Goal: Information Seeking & Learning: Find specific fact

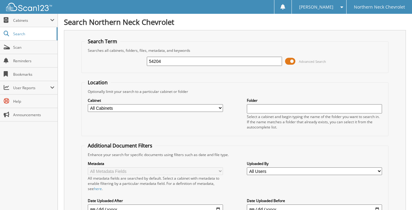
type input "54204"
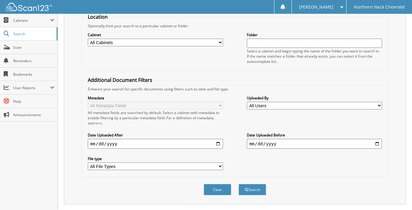
scroll to position [77, 0]
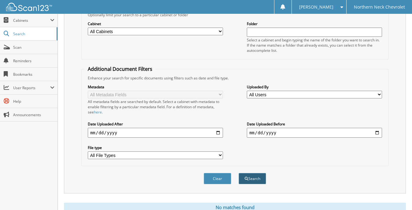
click at [246, 177] on span "submit" at bounding box center [247, 179] width 4 height 4
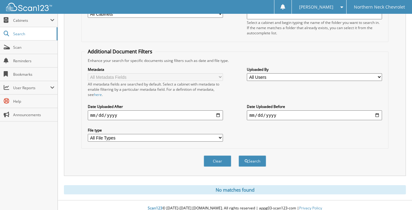
scroll to position [94, 0]
click at [221, 155] on button "Clear" at bounding box center [218, 160] width 28 height 11
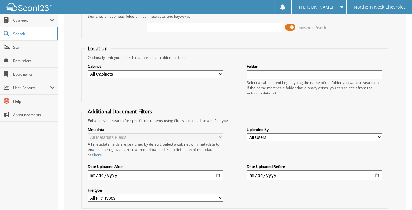
scroll to position [0, 0]
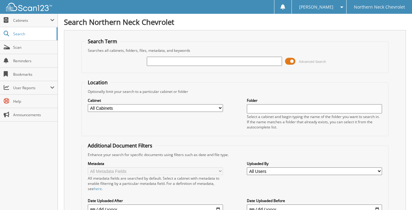
click at [161, 62] on input "text" at bounding box center [214, 61] width 135 height 9
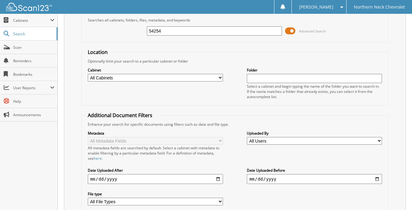
scroll to position [73, 0]
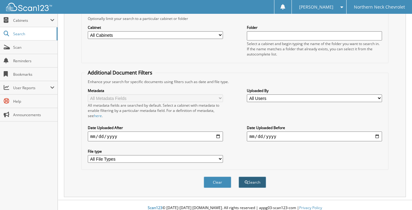
type input "54254"
click at [252, 178] on button "Search" at bounding box center [253, 181] width 28 height 11
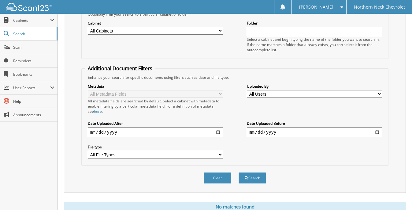
scroll to position [94, 0]
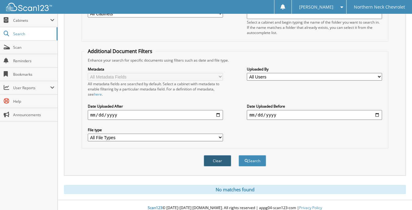
click at [215, 156] on button "Clear" at bounding box center [218, 160] width 28 height 11
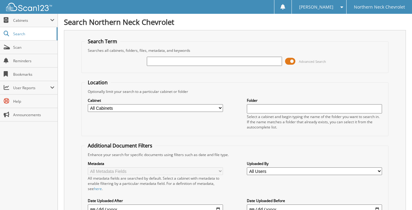
scroll to position [0, 0]
click at [154, 63] on input "text" at bounding box center [214, 61] width 135 height 9
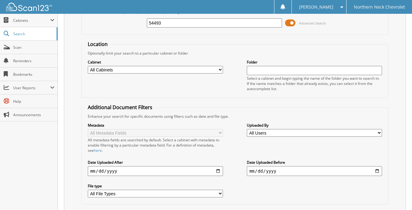
scroll to position [73, 0]
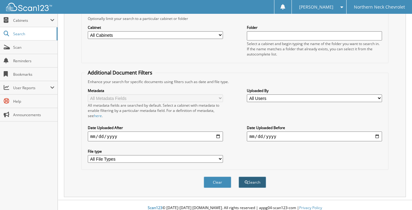
type input "54493"
click at [251, 178] on button "Search" at bounding box center [253, 181] width 28 height 11
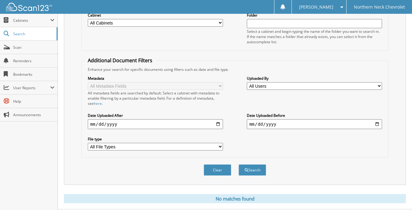
scroll to position [94, 0]
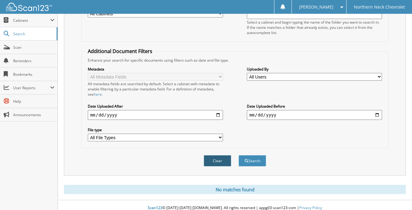
click at [215, 156] on button "Clear" at bounding box center [218, 160] width 28 height 11
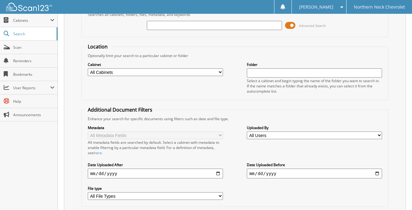
scroll to position [0, 0]
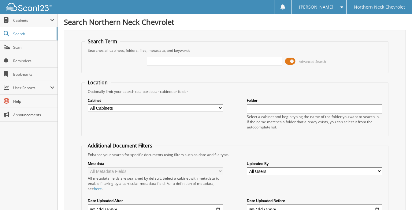
click at [155, 61] on input "text" at bounding box center [214, 61] width 135 height 9
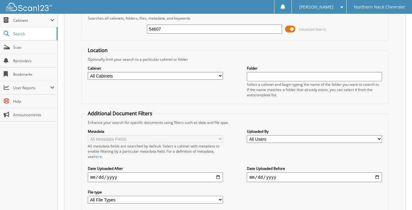
scroll to position [73, 0]
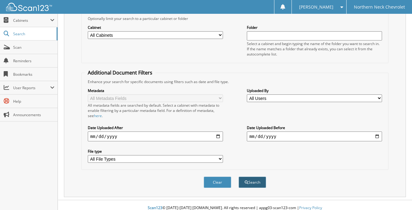
type input "54607"
click at [249, 176] on button "Search" at bounding box center [253, 181] width 28 height 11
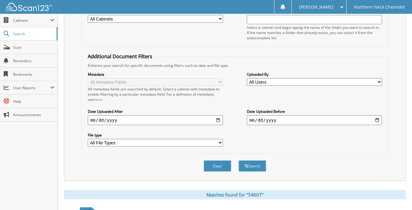
scroll to position [160, 0]
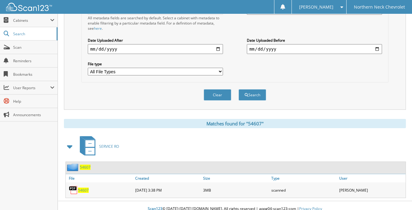
click at [81, 187] on span "54607" at bounding box center [83, 189] width 11 height 5
click at [79, 187] on span "54607" at bounding box center [83, 189] width 11 height 5
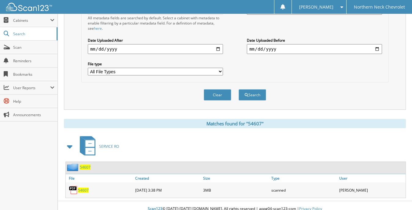
click at [72, 185] on img at bounding box center [73, 189] width 9 height 9
click at [83, 187] on span "54607" at bounding box center [83, 189] width 11 height 5
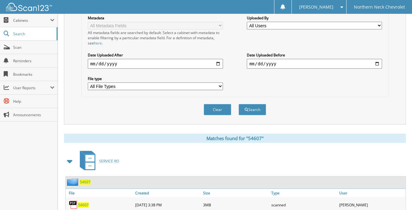
scroll to position [122, 0]
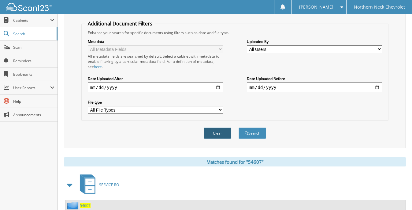
click at [222, 127] on button "Clear" at bounding box center [218, 132] width 28 height 11
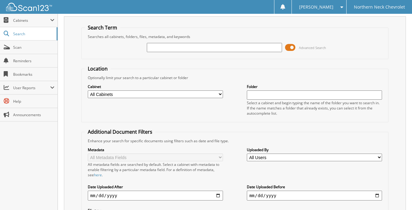
scroll to position [0, 0]
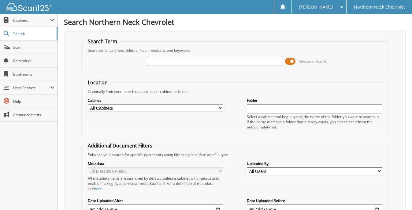
click at [154, 60] on input "text" at bounding box center [214, 61] width 135 height 9
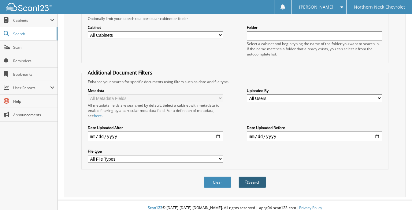
type input "54739"
click at [252, 176] on button "Search" at bounding box center [253, 181] width 28 height 11
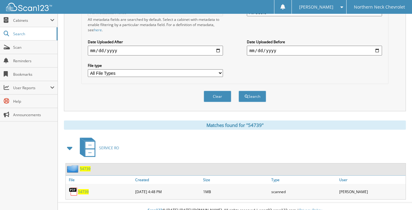
scroll to position [160, 0]
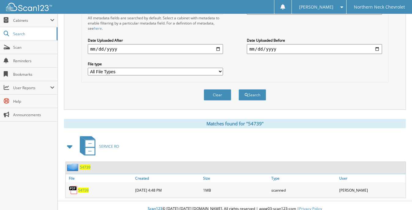
click at [72, 185] on img at bounding box center [73, 189] width 9 height 9
click at [73, 185] on img at bounding box center [73, 189] width 9 height 9
click at [163, 135] on div "SERVICE RO" at bounding box center [235, 146] width 342 height 24
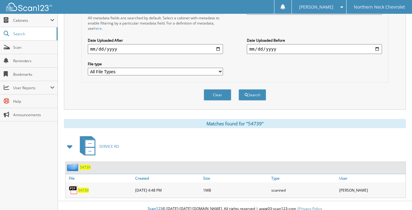
click at [73, 185] on img at bounding box center [73, 189] width 9 height 9
click at [74, 185] on img at bounding box center [73, 189] width 9 height 9
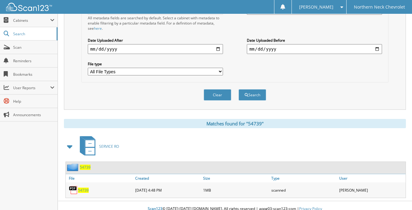
click at [74, 185] on img at bounding box center [73, 189] width 9 height 9
click at [218, 134] on div "SERVICE RO" at bounding box center [235, 146] width 342 height 24
click at [72, 185] on img at bounding box center [73, 189] width 9 height 9
click at [81, 187] on span "54739" at bounding box center [83, 189] width 11 height 5
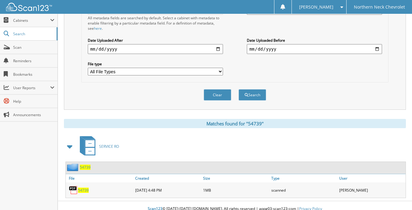
click at [81, 187] on span "54739" at bounding box center [83, 189] width 11 height 5
click at [73, 185] on img at bounding box center [73, 189] width 9 height 9
click at [253, 89] on button "Search" at bounding box center [253, 94] width 28 height 11
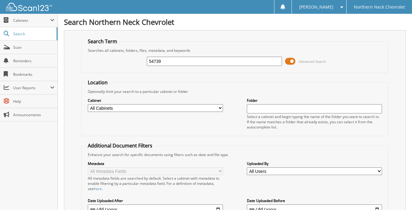
drag, startPoint x: 164, startPoint y: 61, endPoint x: 139, endPoint y: 64, distance: 24.7
click at [139, 64] on div "54739 Advanced Search" at bounding box center [235, 61] width 301 height 17
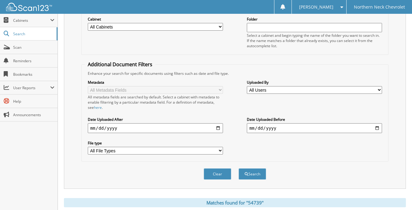
scroll to position [160, 0]
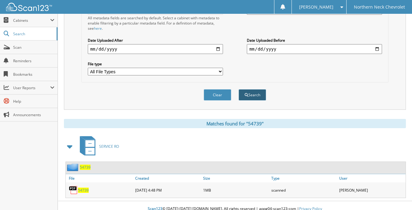
type input "54905"
click at [254, 89] on button "Search" at bounding box center [253, 94] width 28 height 11
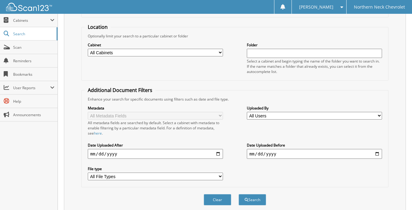
scroll to position [94, 0]
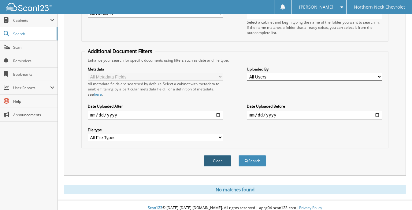
click at [223, 156] on button "Clear" at bounding box center [218, 160] width 28 height 11
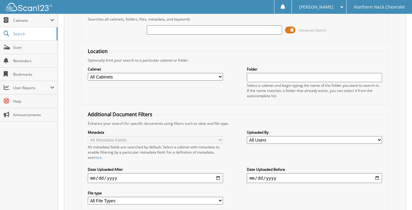
scroll to position [0, 0]
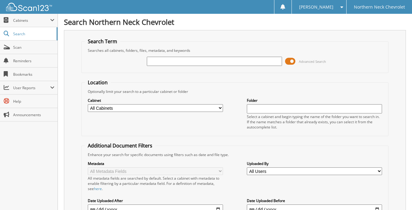
click at [156, 61] on input "text" at bounding box center [214, 61] width 135 height 9
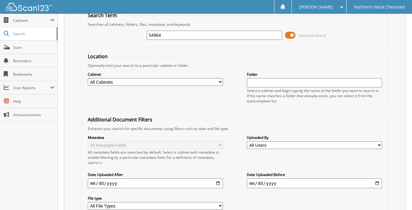
scroll to position [73, 0]
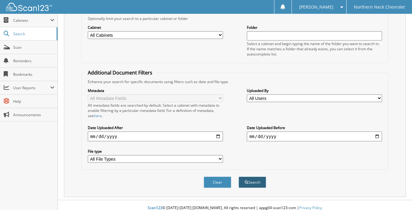
type input "54964"
click at [256, 176] on button "Search" at bounding box center [253, 181] width 28 height 11
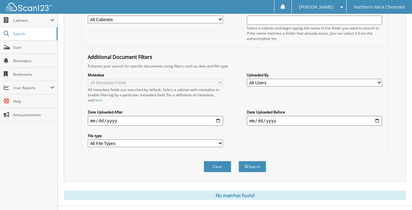
scroll to position [94, 0]
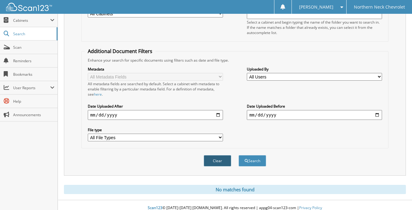
click at [215, 155] on button "Clear" at bounding box center [218, 160] width 28 height 11
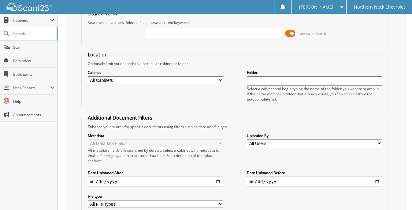
scroll to position [0, 0]
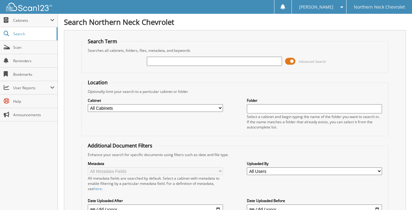
click at [163, 62] on input "text" at bounding box center [214, 61] width 135 height 9
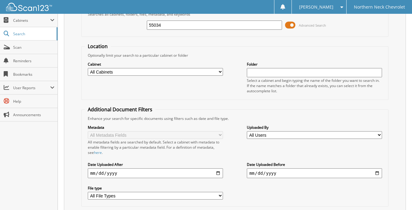
scroll to position [73, 0]
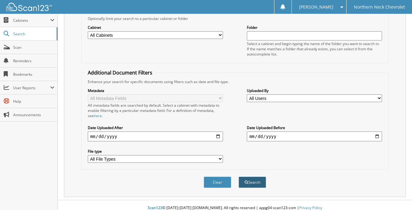
type input "55034"
click at [256, 176] on button "Search" at bounding box center [253, 181] width 28 height 11
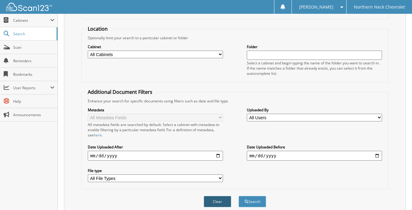
scroll to position [94, 0]
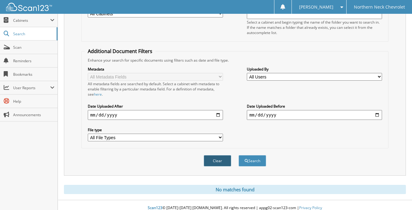
click at [223, 155] on button "Clear" at bounding box center [218, 160] width 28 height 11
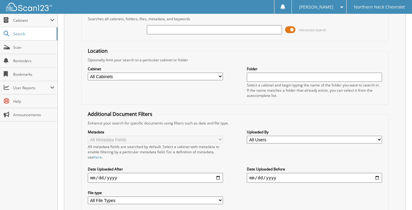
scroll to position [0, 0]
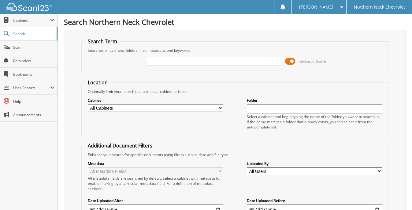
click at [165, 60] on input "text" at bounding box center [214, 61] width 135 height 9
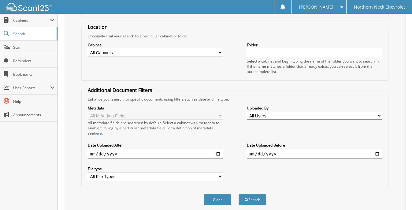
scroll to position [73, 0]
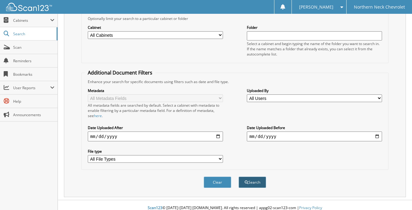
type input "55431"
click at [257, 176] on button "Search" at bounding box center [253, 181] width 28 height 11
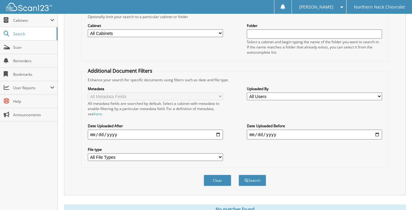
scroll to position [94, 0]
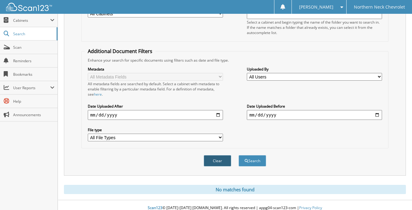
click at [219, 155] on button "Clear" at bounding box center [218, 160] width 28 height 11
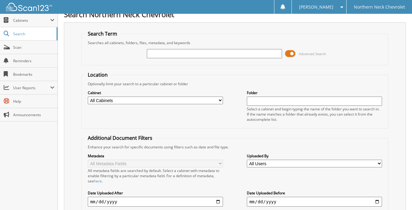
scroll to position [0, 0]
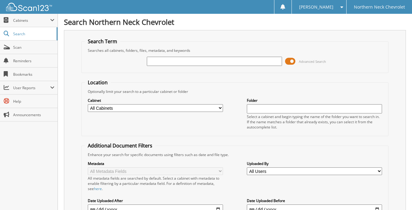
click at [159, 61] on input "text" at bounding box center [214, 61] width 135 height 9
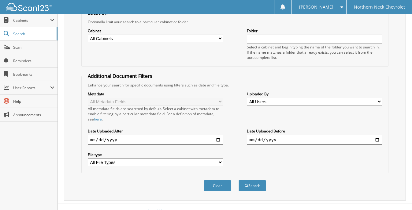
scroll to position [73, 0]
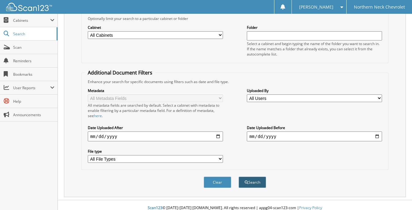
type input "55434"
click at [254, 176] on button "Search" at bounding box center [253, 181] width 28 height 11
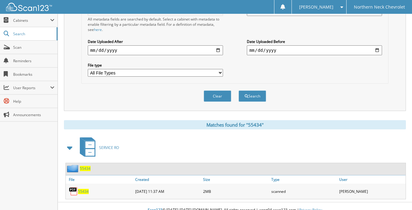
scroll to position [160, 0]
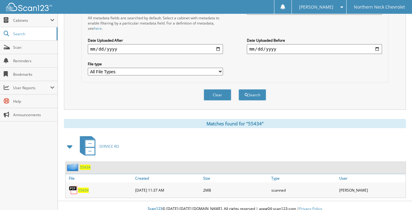
click at [74, 185] on img at bounding box center [73, 189] width 9 height 9
click at [73, 185] on img at bounding box center [73, 189] width 9 height 9
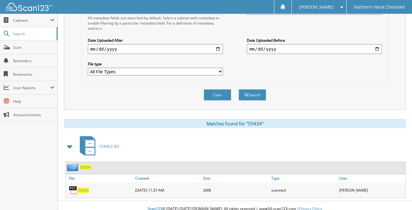
click at [73, 185] on img at bounding box center [73, 189] width 9 height 9
click at [72, 185] on img at bounding box center [73, 189] width 9 height 9
click at [82, 187] on span "55434" at bounding box center [83, 189] width 11 height 5
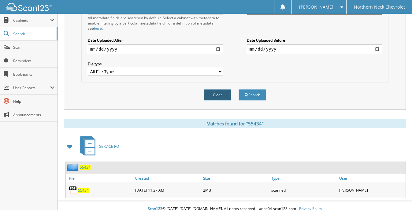
click at [224, 89] on button "Clear" at bounding box center [218, 94] width 28 height 11
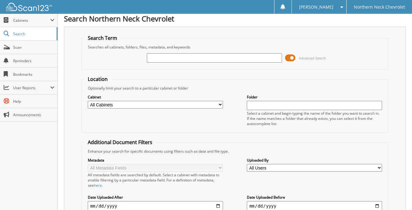
scroll to position [0, 0]
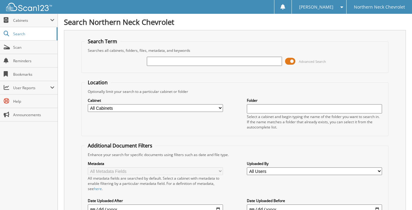
click at [154, 58] on input "text" at bounding box center [214, 61] width 135 height 9
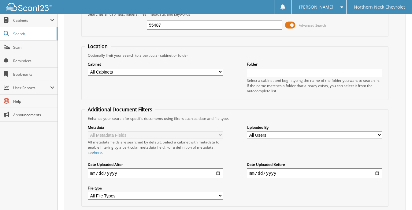
scroll to position [73, 0]
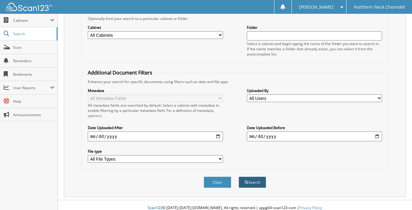
type input "55487"
click at [258, 176] on button "Search" at bounding box center [253, 181] width 28 height 11
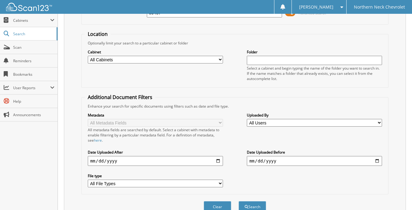
scroll to position [94, 0]
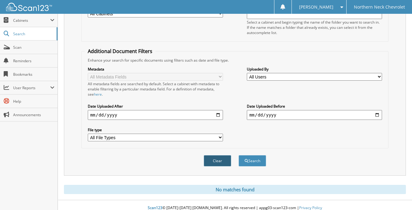
click at [224, 156] on button "Clear" at bounding box center [218, 160] width 28 height 11
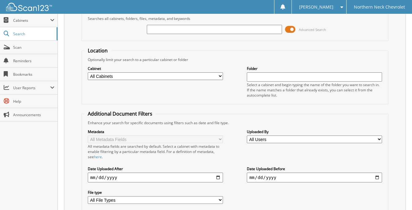
scroll to position [0, 0]
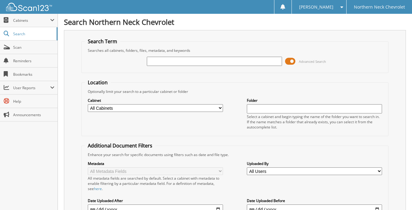
click at [152, 60] on input "text" at bounding box center [214, 61] width 135 height 9
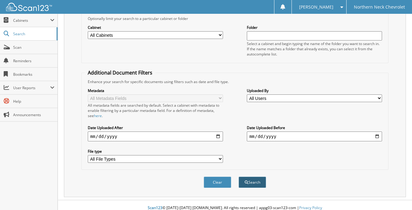
type input "55504"
click at [255, 177] on button "Search" at bounding box center [253, 181] width 28 height 11
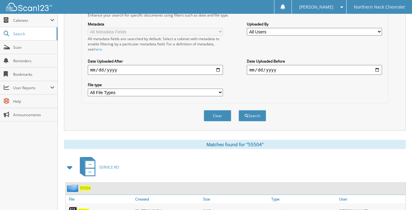
scroll to position [153, 0]
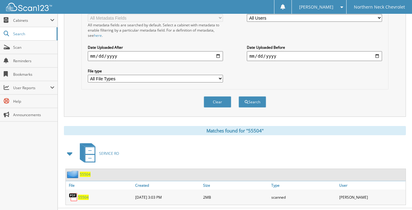
click at [72, 192] on img at bounding box center [73, 196] width 9 height 9
click at [78, 194] on span "55504" at bounding box center [83, 196] width 11 height 5
click at [221, 96] on button "Clear" at bounding box center [218, 101] width 28 height 11
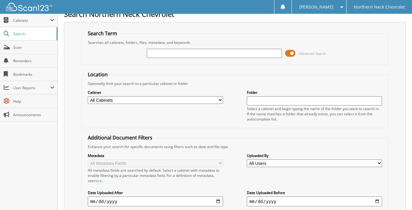
scroll to position [0, 0]
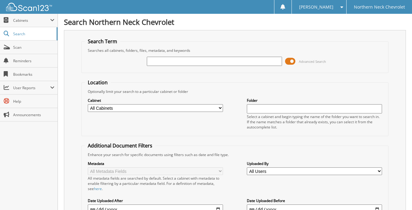
click at [153, 58] on input "text" at bounding box center [214, 61] width 135 height 9
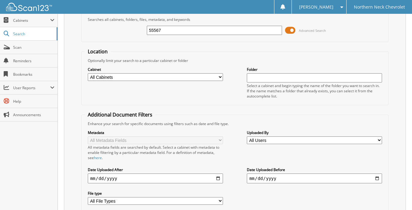
scroll to position [73, 0]
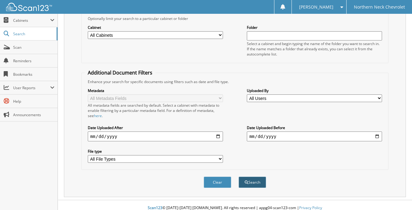
type input "55567"
click at [255, 176] on button "Search" at bounding box center [253, 181] width 28 height 11
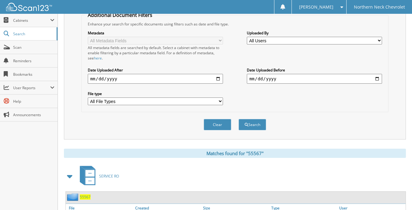
scroll to position [153, 0]
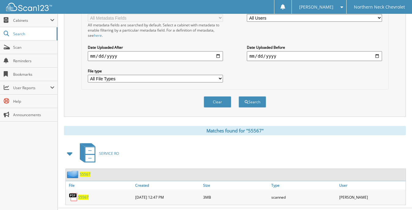
click at [77, 192] on img at bounding box center [73, 196] width 9 height 9
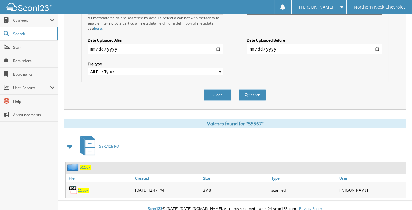
click at [74, 185] on img at bounding box center [73, 189] width 9 height 9
click at [80, 187] on span "55567" at bounding box center [83, 189] width 11 height 5
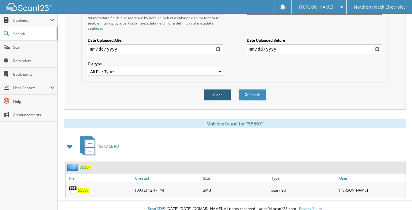
click at [225, 89] on button "Clear" at bounding box center [218, 94] width 28 height 11
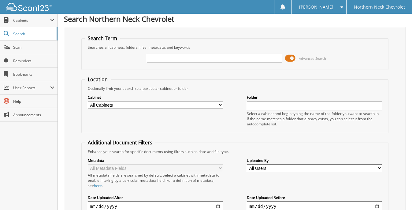
scroll to position [0, 0]
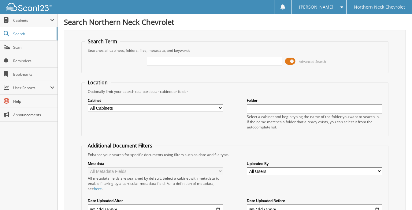
click at [156, 62] on input "text" at bounding box center [214, 61] width 135 height 9
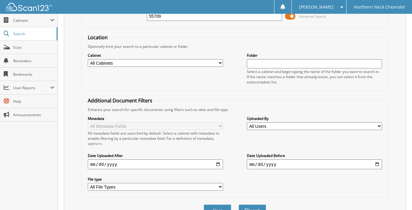
scroll to position [73, 0]
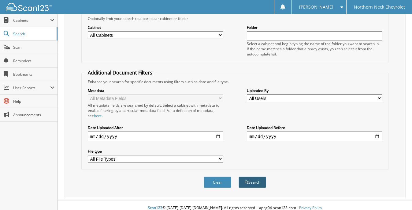
type input "55709"
click at [258, 176] on button "Search" at bounding box center [253, 181] width 28 height 11
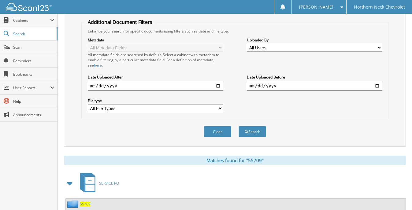
scroll to position [160, 0]
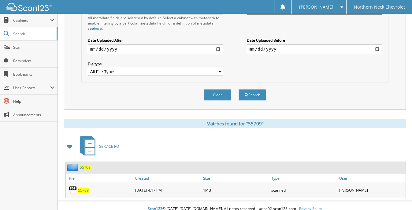
click at [75, 185] on img at bounding box center [73, 189] width 9 height 9
click at [73, 185] on img at bounding box center [73, 189] width 9 height 9
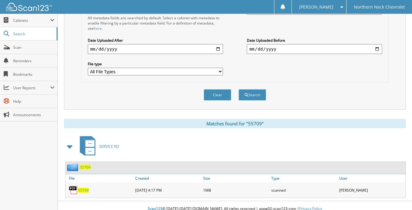
click at [73, 185] on img at bounding box center [73, 189] width 9 height 9
click at [83, 187] on span "55709" at bounding box center [83, 189] width 11 height 5
click at [223, 89] on button "Clear" at bounding box center [218, 94] width 28 height 11
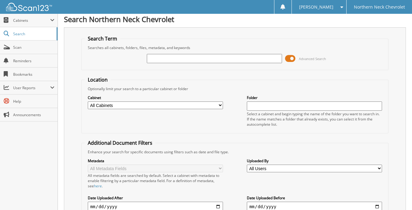
scroll to position [0, 0]
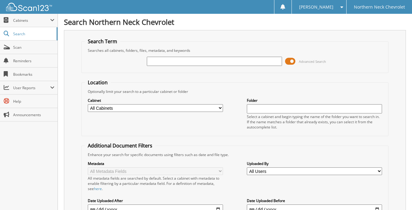
click at [161, 62] on input "text" at bounding box center [214, 61] width 135 height 9
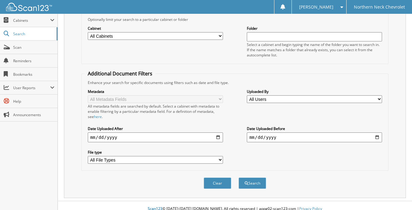
scroll to position [73, 0]
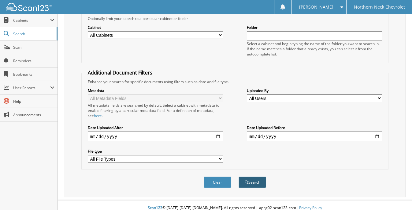
type input "55782"
click at [251, 176] on button "Search" at bounding box center [253, 181] width 28 height 11
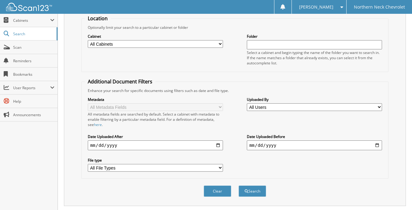
scroll to position [153, 0]
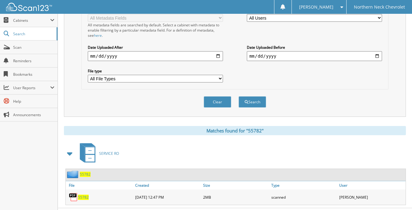
click at [78, 194] on span "55782" at bounding box center [83, 196] width 11 height 5
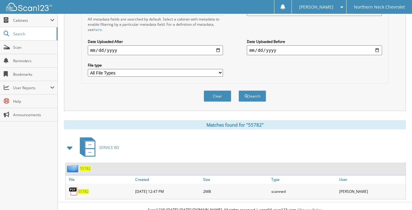
scroll to position [160, 0]
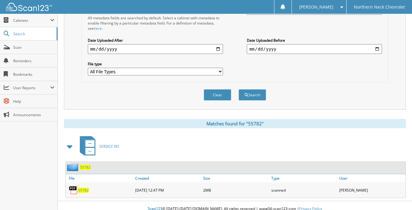
click at [80, 187] on span "55782" at bounding box center [83, 189] width 11 height 5
click at [223, 90] on button "Clear" at bounding box center [218, 94] width 28 height 11
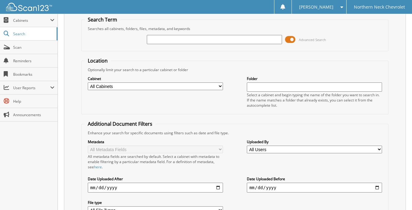
scroll to position [0, 0]
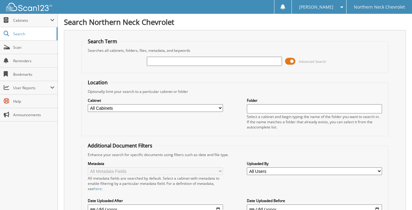
click at [153, 59] on input "text" at bounding box center [214, 61] width 135 height 9
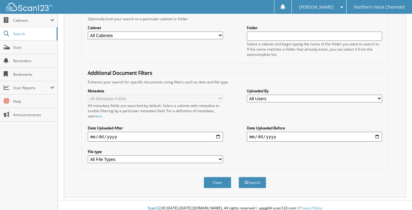
scroll to position [73, 0]
type input "56036"
click at [251, 176] on button "Search" at bounding box center [253, 181] width 28 height 11
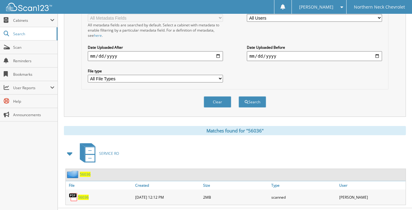
scroll to position [160, 0]
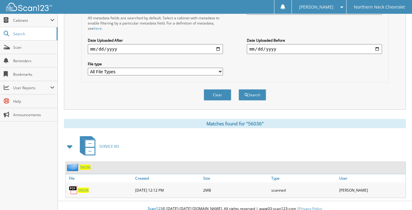
click at [79, 187] on span "56036" at bounding box center [83, 189] width 11 height 5
click at [219, 89] on button "Clear" at bounding box center [218, 94] width 28 height 11
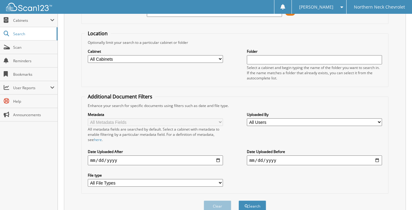
scroll to position [0, 0]
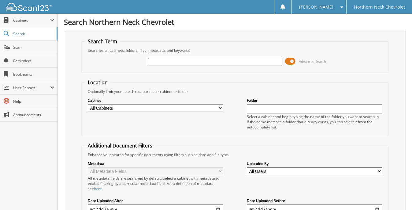
click at [154, 62] on input "text" at bounding box center [214, 61] width 135 height 9
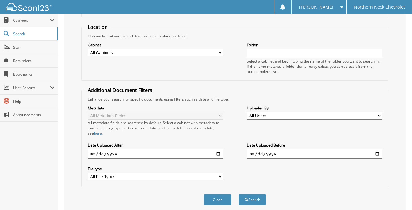
scroll to position [73, 0]
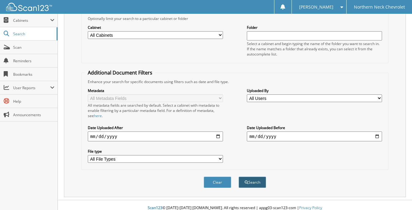
type input "56053"
click at [252, 178] on button "Search" at bounding box center [253, 181] width 28 height 11
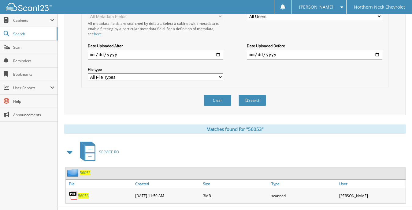
scroll to position [160, 0]
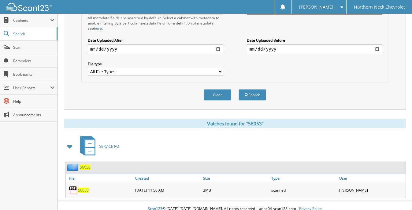
click at [81, 187] on span "56053" at bounding box center [83, 189] width 11 height 5
click at [84, 187] on span "56053" at bounding box center [83, 189] width 11 height 5
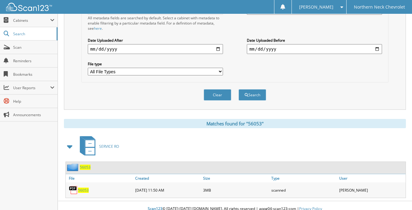
click at [84, 187] on span "56053" at bounding box center [83, 189] width 11 height 5
click at [74, 185] on img at bounding box center [73, 189] width 9 height 9
click at [81, 187] on span "56053" at bounding box center [83, 189] width 11 height 5
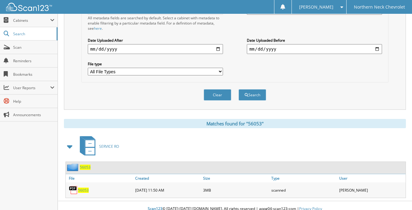
click at [73, 185] on img at bounding box center [73, 189] width 9 height 9
click at [221, 89] on button "Clear" at bounding box center [218, 94] width 28 height 11
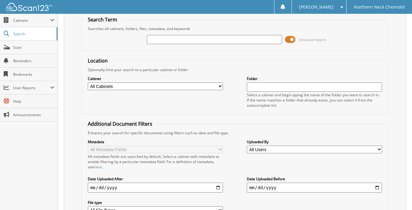
scroll to position [0, 0]
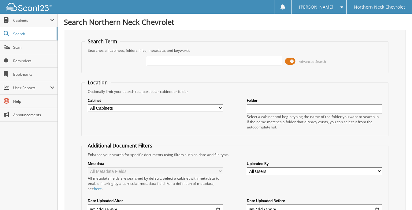
click at [170, 60] on input "text" at bounding box center [214, 61] width 135 height 9
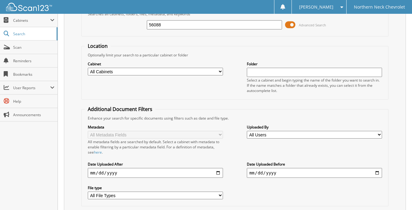
scroll to position [73, 0]
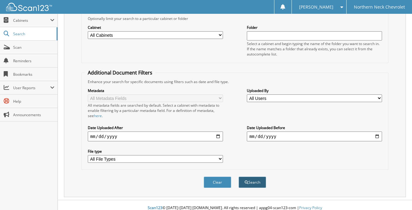
type input "56088"
click at [254, 176] on button "Search" at bounding box center [253, 181] width 28 height 11
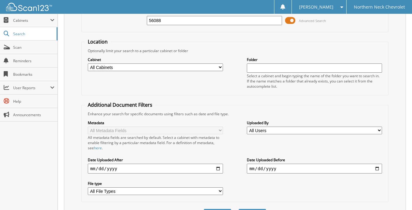
scroll to position [153, 0]
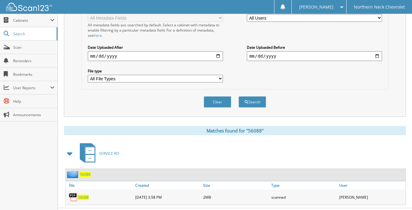
click at [78, 194] on span "56088" at bounding box center [83, 196] width 11 height 5
click at [82, 194] on span "56088" at bounding box center [83, 196] width 11 height 5
click at [222, 96] on button "Clear" at bounding box center [218, 101] width 28 height 11
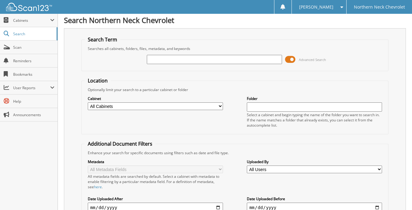
scroll to position [0, 0]
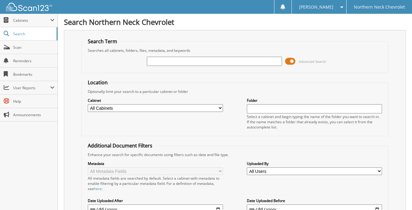
click at [155, 59] on input "text" at bounding box center [214, 61] width 135 height 9
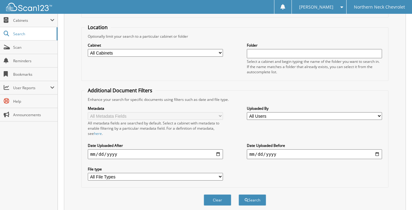
scroll to position [73, 0]
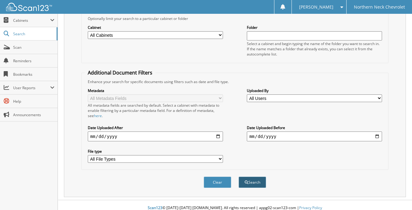
type input "56151"
click at [257, 176] on button "Search" at bounding box center [253, 181] width 28 height 11
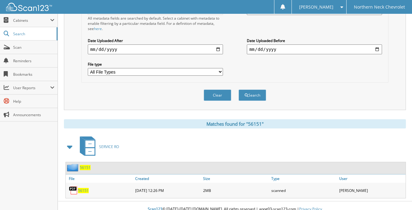
scroll to position [160, 0]
click at [80, 187] on span "56151" at bounding box center [83, 189] width 11 height 5
click at [213, 89] on button "Clear" at bounding box center [218, 94] width 28 height 11
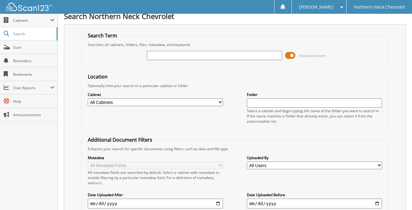
scroll to position [0, 0]
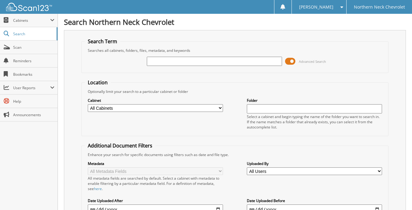
click at [157, 60] on input "text" at bounding box center [214, 61] width 135 height 9
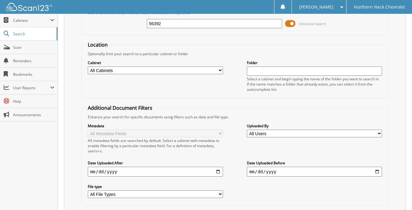
scroll to position [73, 0]
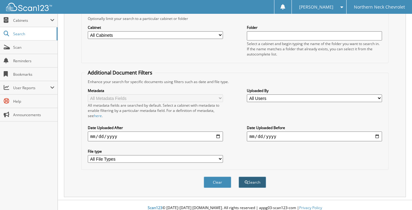
type input "56392"
click at [254, 176] on button "Search" at bounding box center [253, 181] width 28 height 11
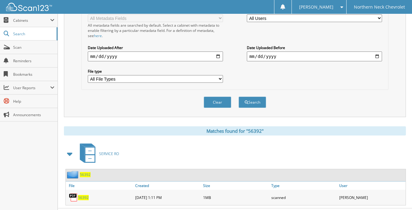
scroll to position [153, 0]
click at [80, 194] on span "56392" at bounding box center [83, 196] width 11 height 5
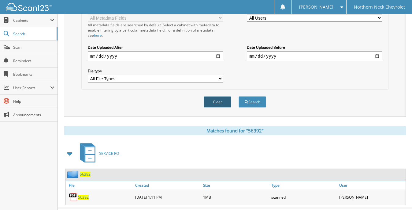
click at [223, 96] on button "Clear" at bounding box center [218, 101] width 28 height 11
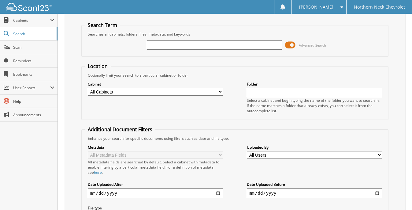
scroll to position [0, 0]
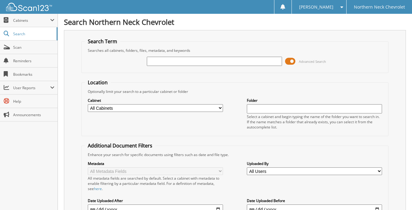
click at [154, 60] on input "text" at bounding box center [214, 61] width 135 height 9
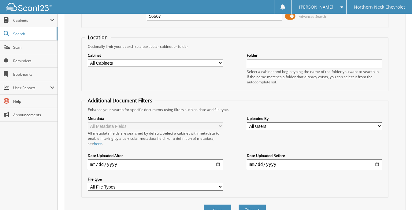
scroll to position [73, 0]
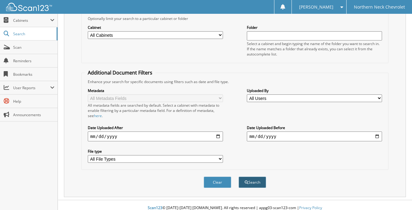
type input "56667"
click at [258, 176] on button "Search" at bounding box center [253, 181] width 28 height 11
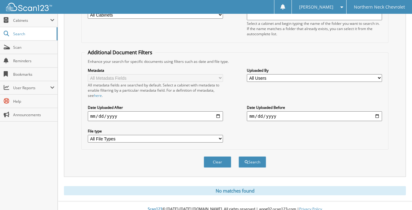
scroll to position [94, 0]
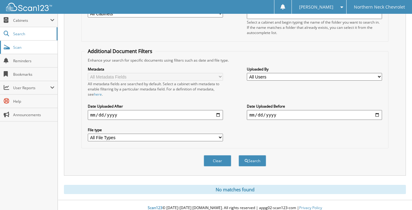
click at [23, 48] on span "Scan" at bounding box center [33, 47] width 41 height 5
